Goal: Information Seeking & Learning: Learn about a topic

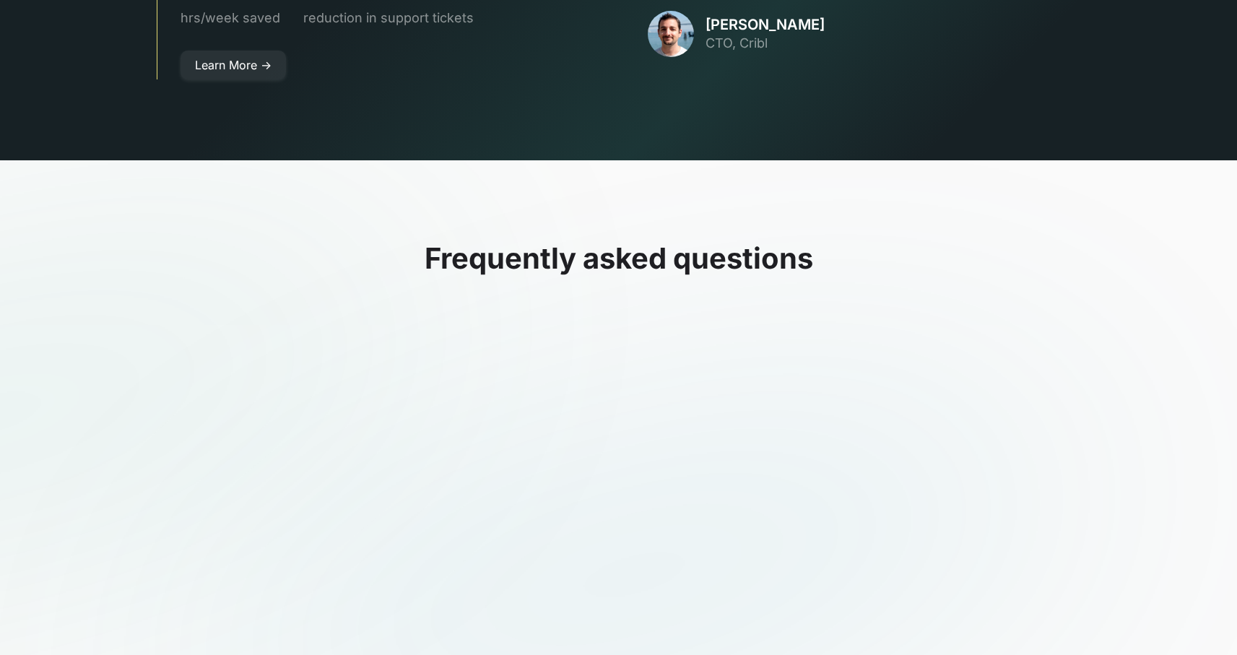
scroll to position [4275, 0]
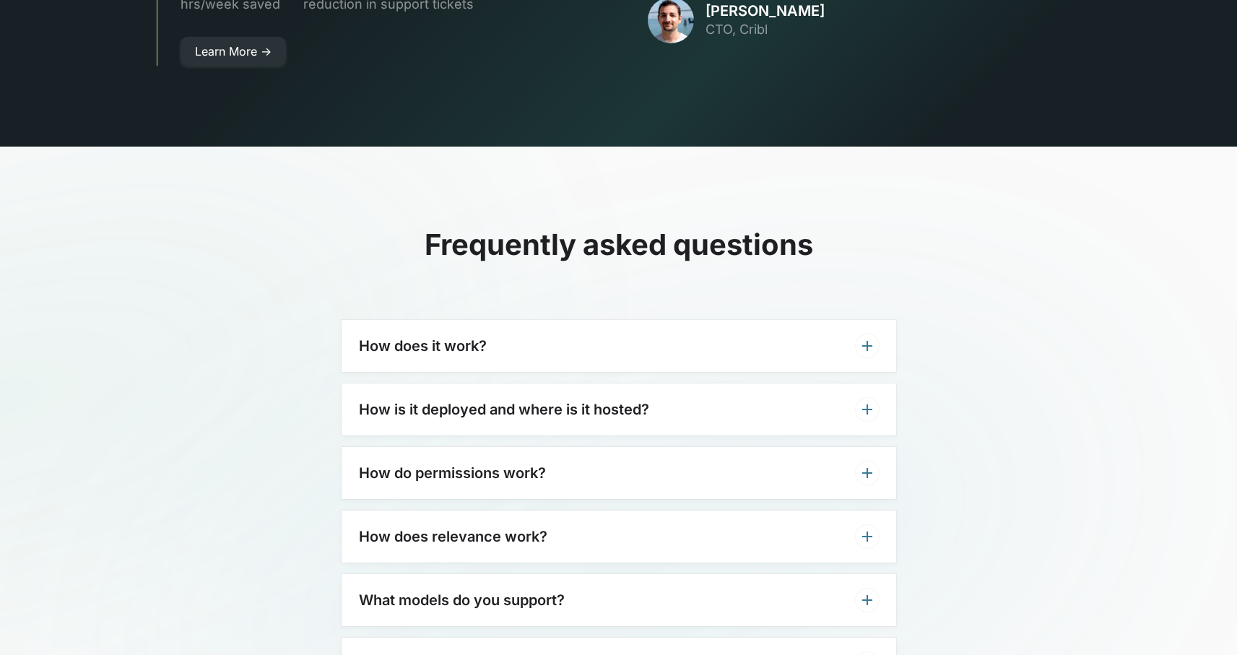
click at [565, 321] on div "How does it work?" at bounding box center [619, 346] width 555 height 52
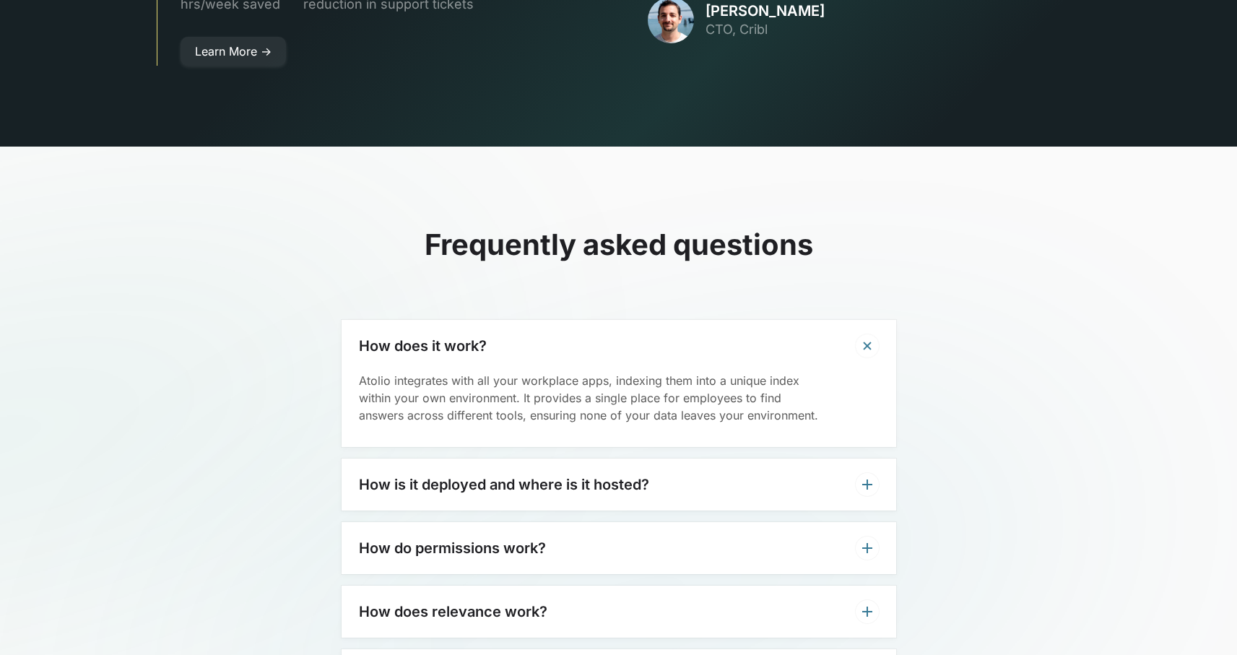
click at [650, 464] on div "How is it deployed and where is it hosted?" at bounding box center [619, 485] width 555 height 52
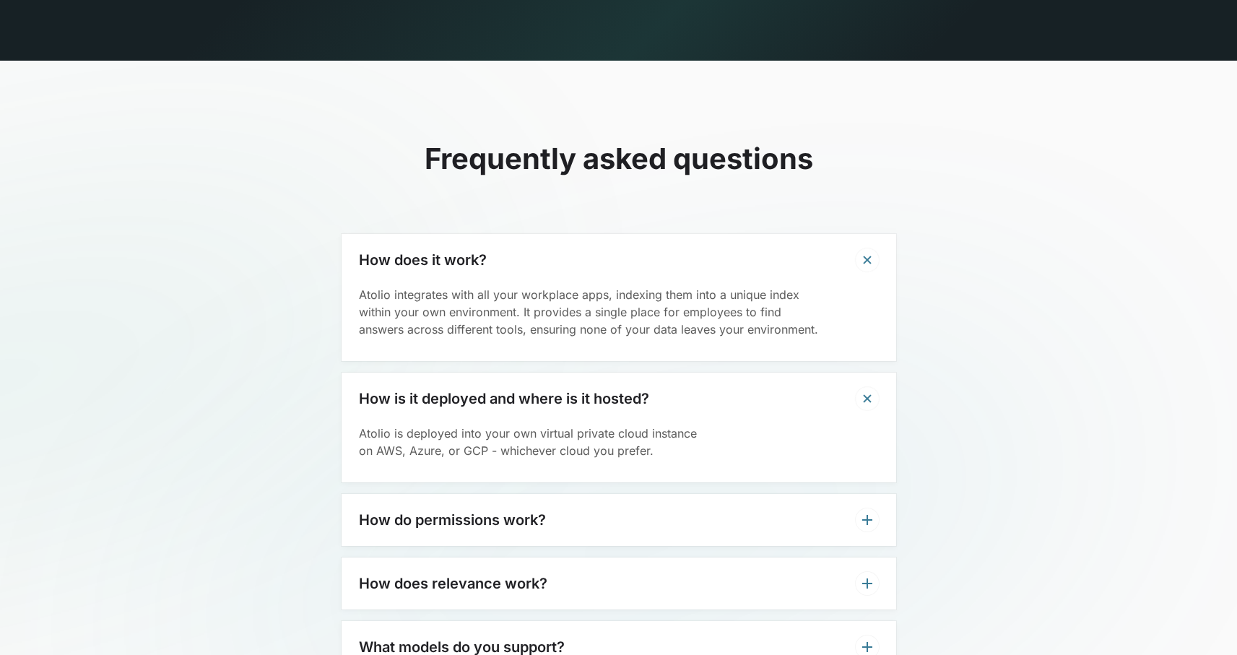
scroll to position [4370, 0]
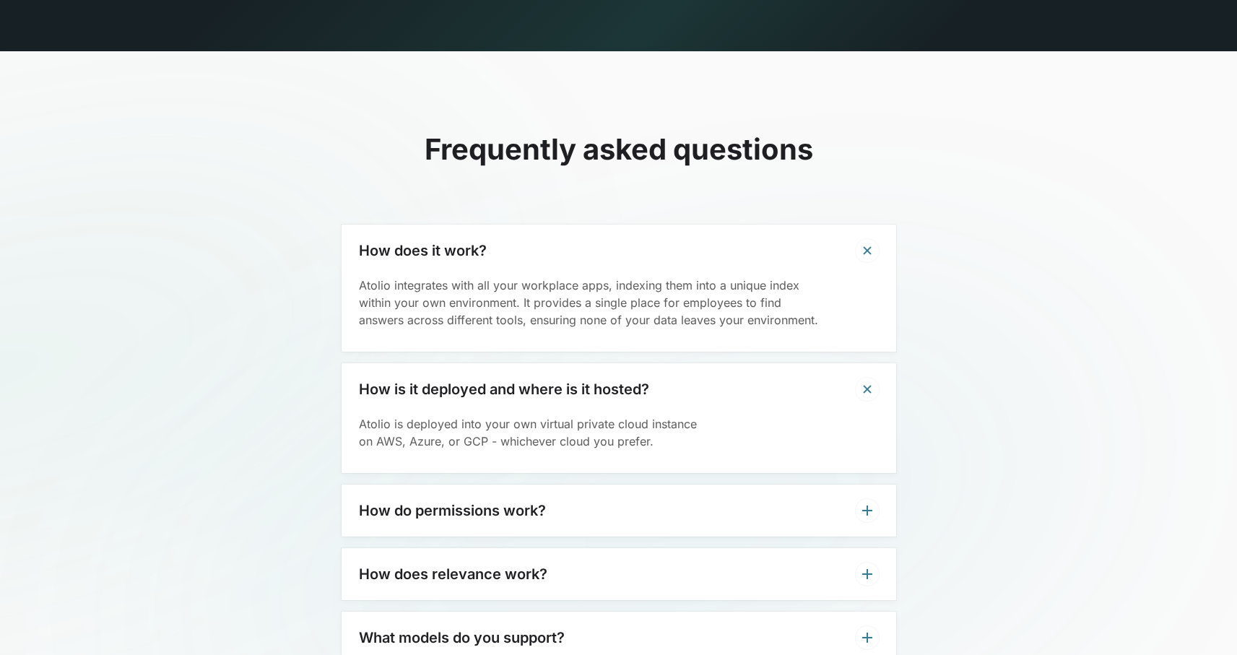
click at [618, 485] on div "How do permissions work?" at bounding box center [619, 511] width 555 height 52
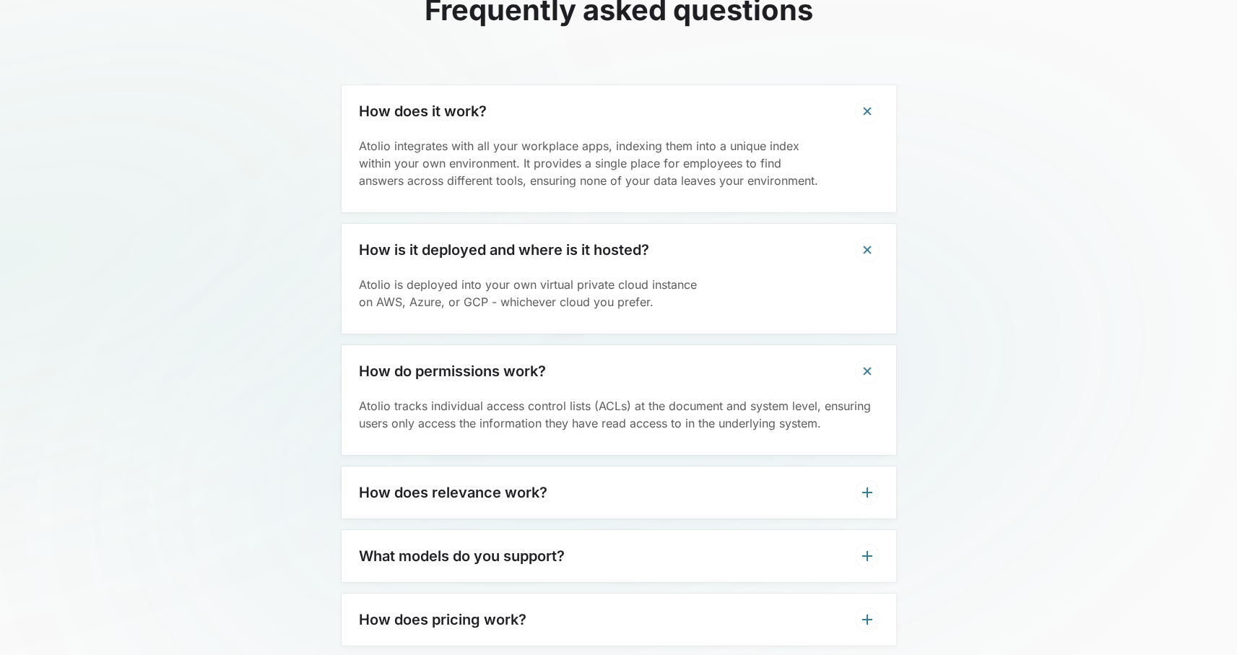
scroll to position [4510, 0]
click at [655, 466] on div "How does relevance work?" at bounding box center [619, 492] width 555 height 52
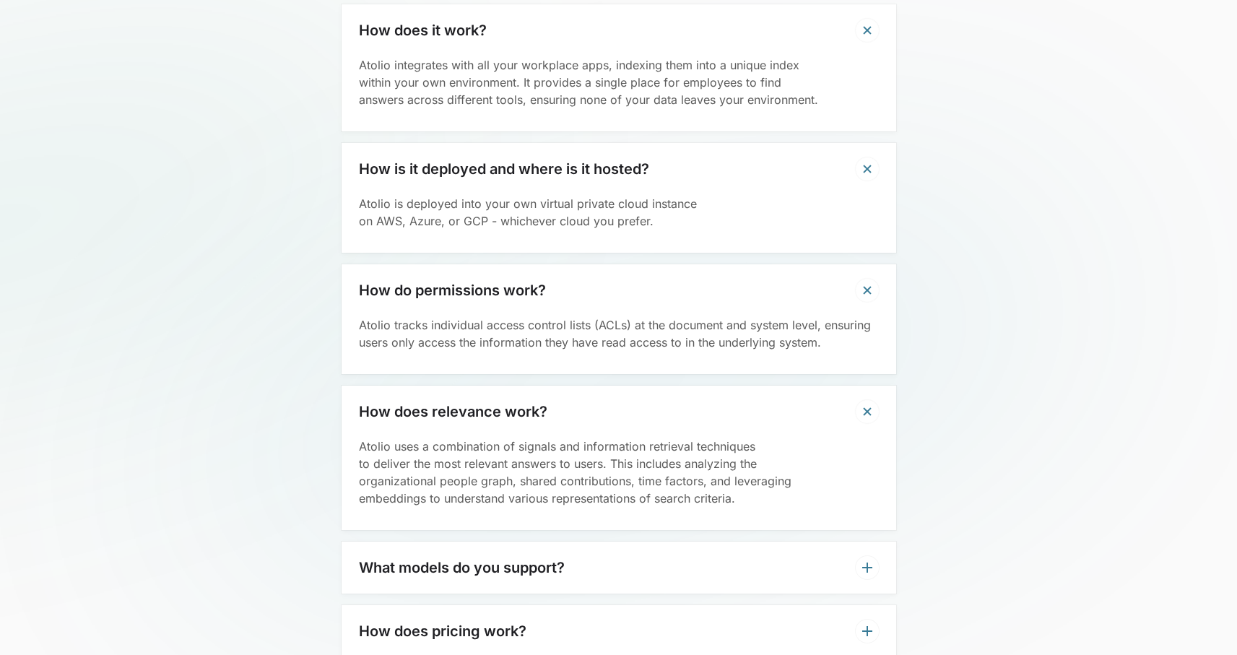
scroll to position [4594, 0]
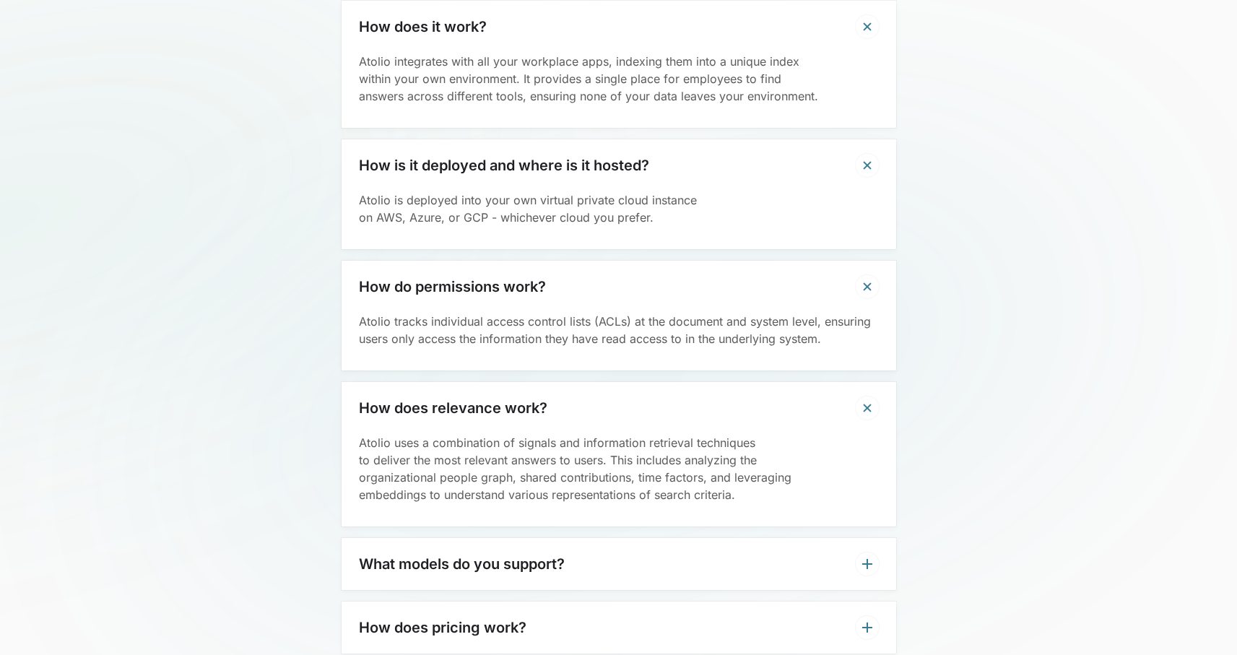
click at [653, 538] on div "What models do you support?" at bounding box center [619, 564] width 555 height 52
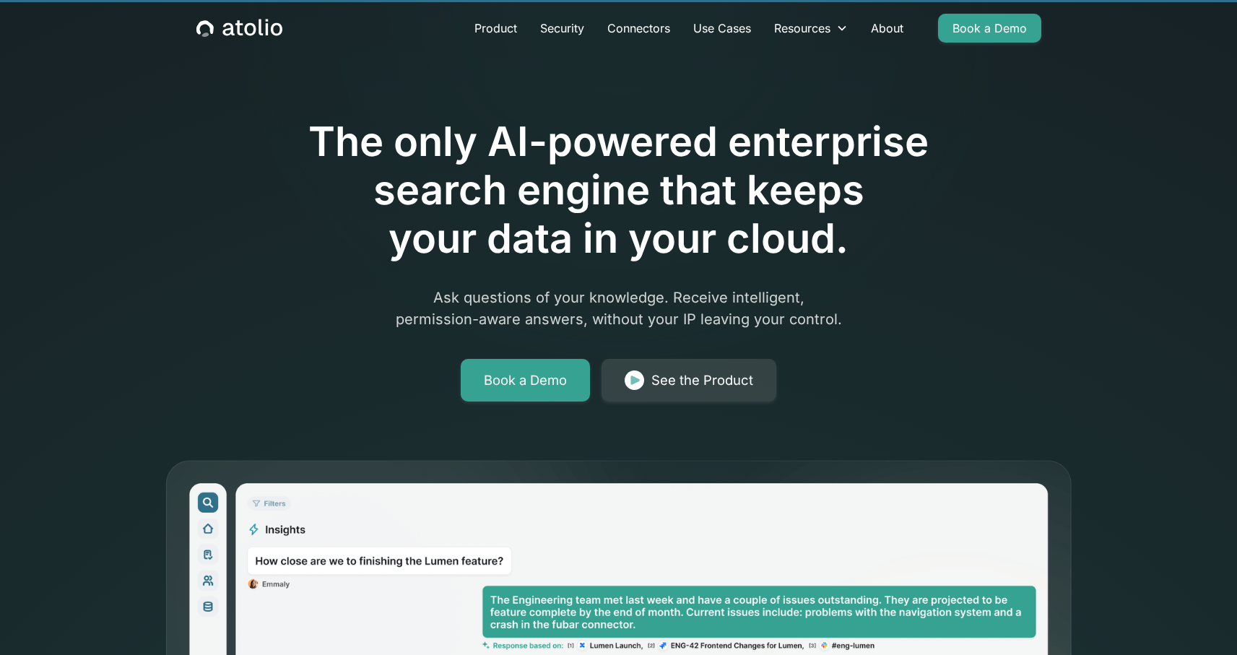
scroll to position [0, 0]
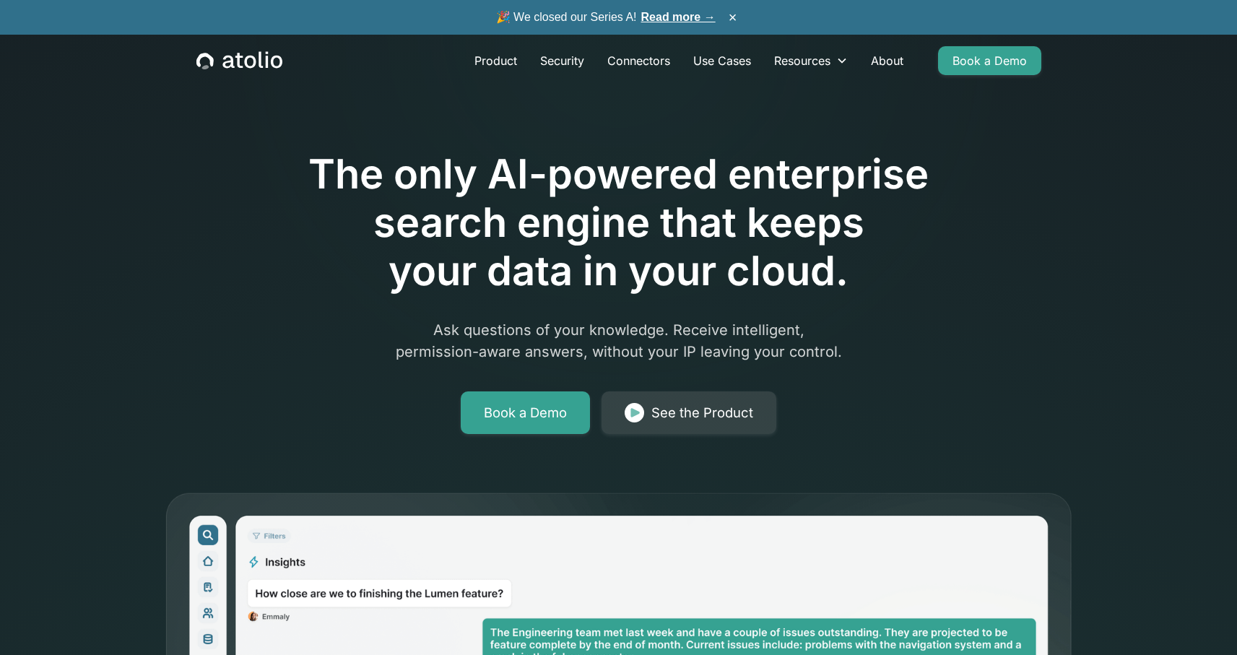
click at [669, 17] on link "Read more →" at bounding box center [678, 17] width 74 height 12
